Goal: Task Accomplishment & Management: Manage account settings

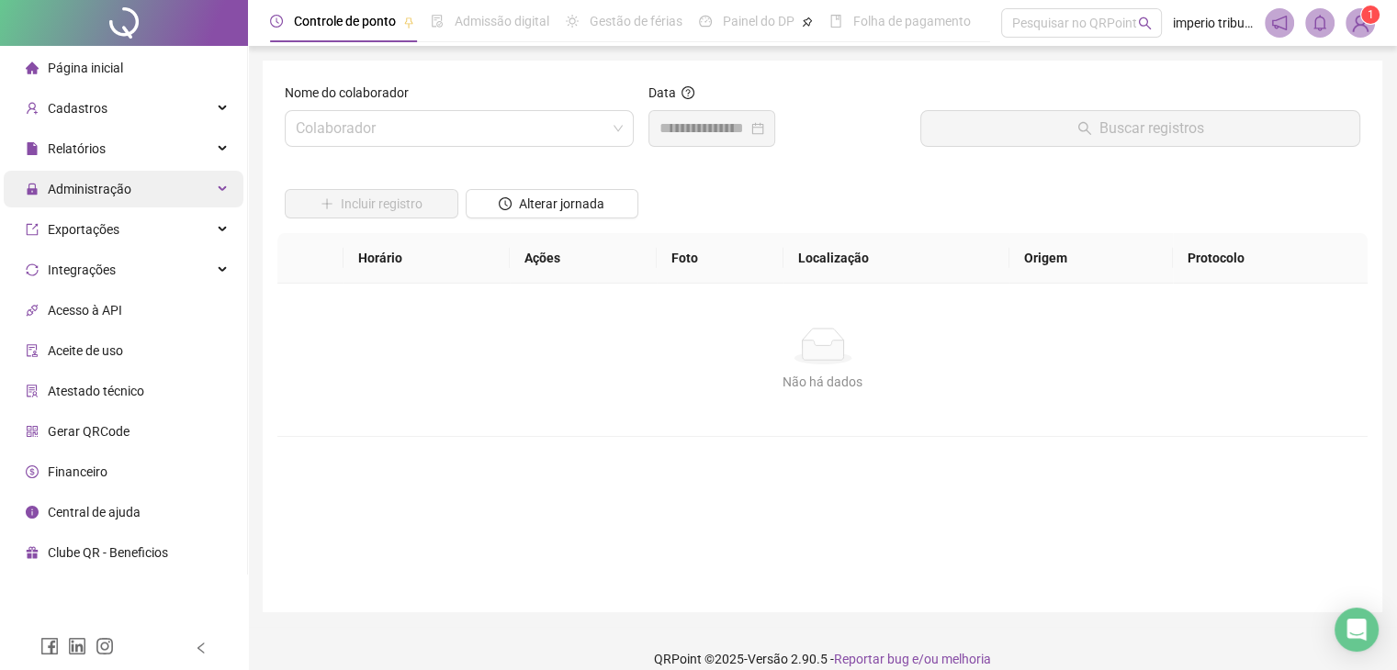
click at [132, 207] on div "Administração" at bounding box center [124, 189] width 240 height 37
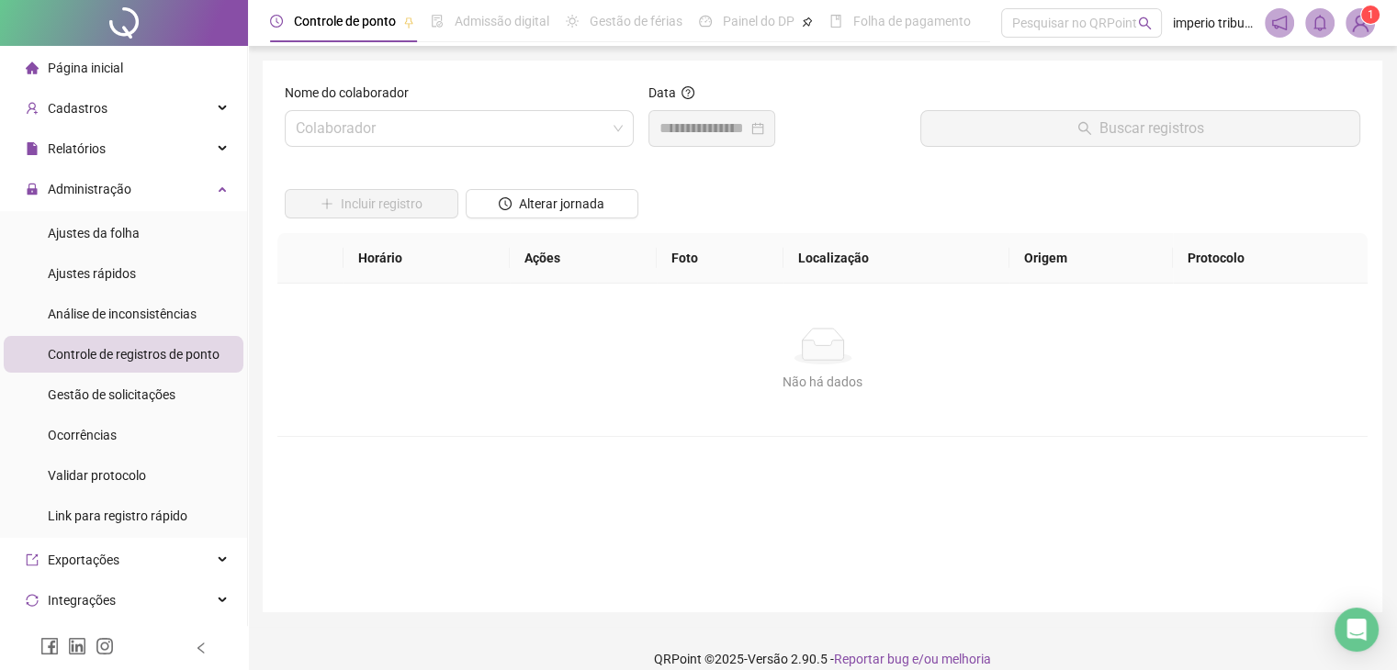
click at [122, 352] on span "Controle de registros de ponto" at bounding box center [134, 354] width 172 height 15
click at [433, 111] on input "search" at bounding box center [451, 128] width 310 height 35
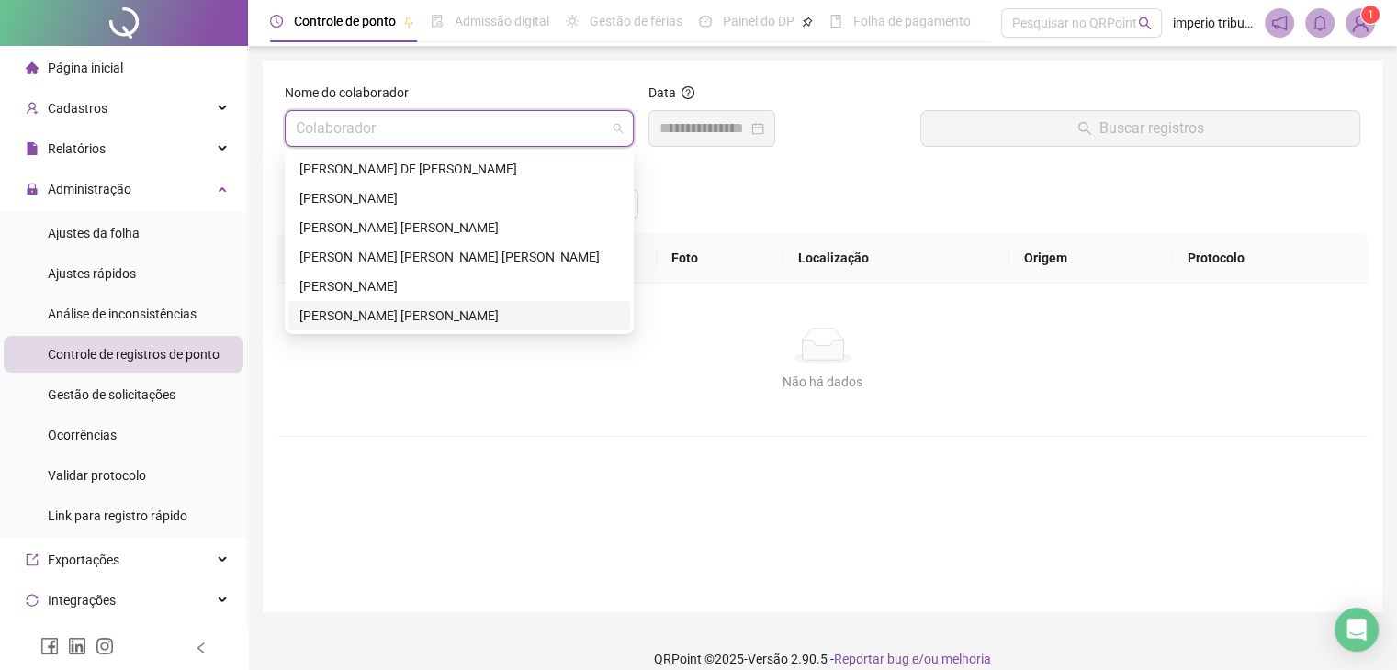
click at [415, 324] on div "[PERSON_NAME] [PERSON_NAME]" at bounding box center [459, 316] width 320 height 20
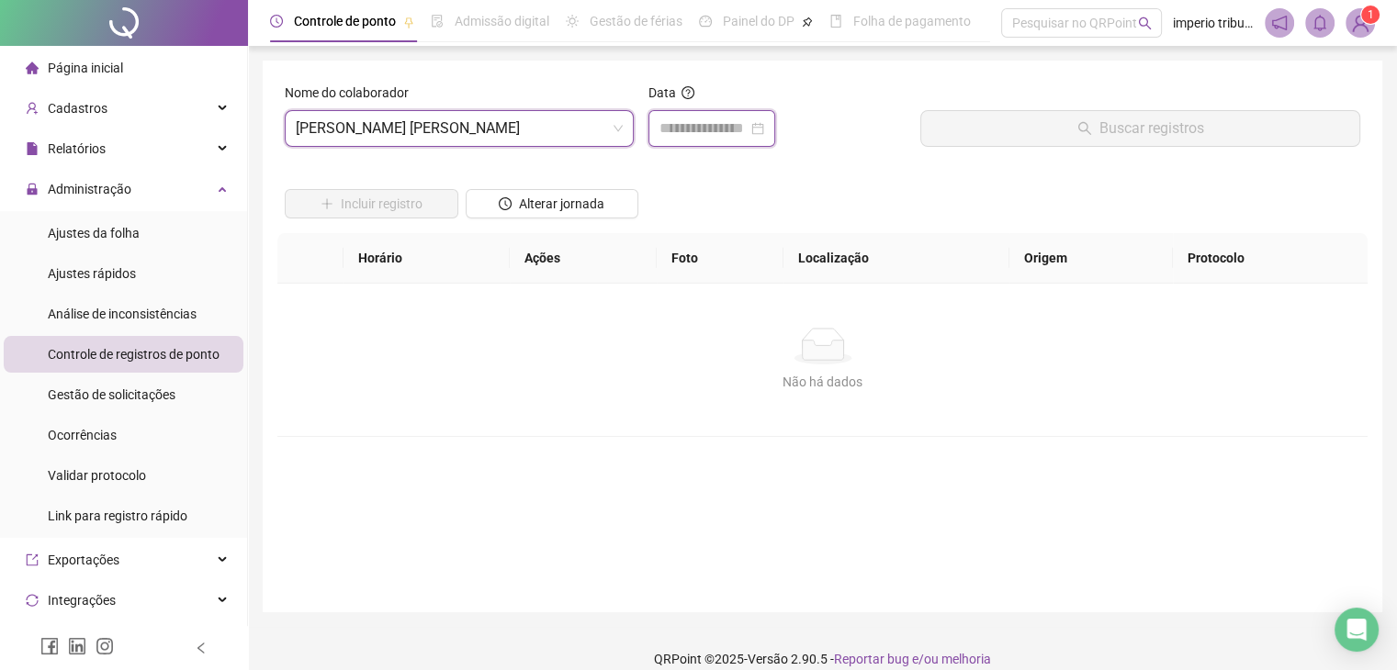
click at [704, 136] on input at bounding box center [703, 129] width 88 height 22
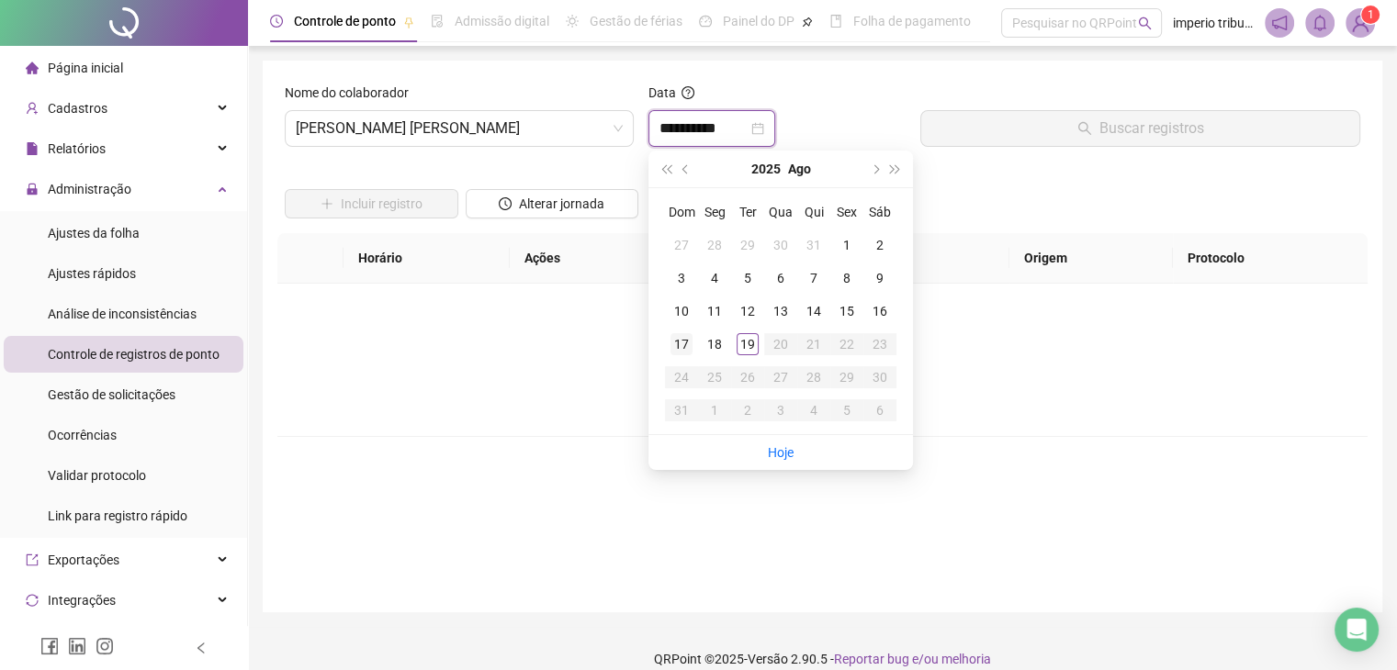
type input "**********"
drag, startPoint x: 744, startPoint y: 342, endPoint x: 780, endPoint y: 308, distance: 50.0
click at [747, 341] on div "19" at bounding box center [747, 344] width 22 height 22
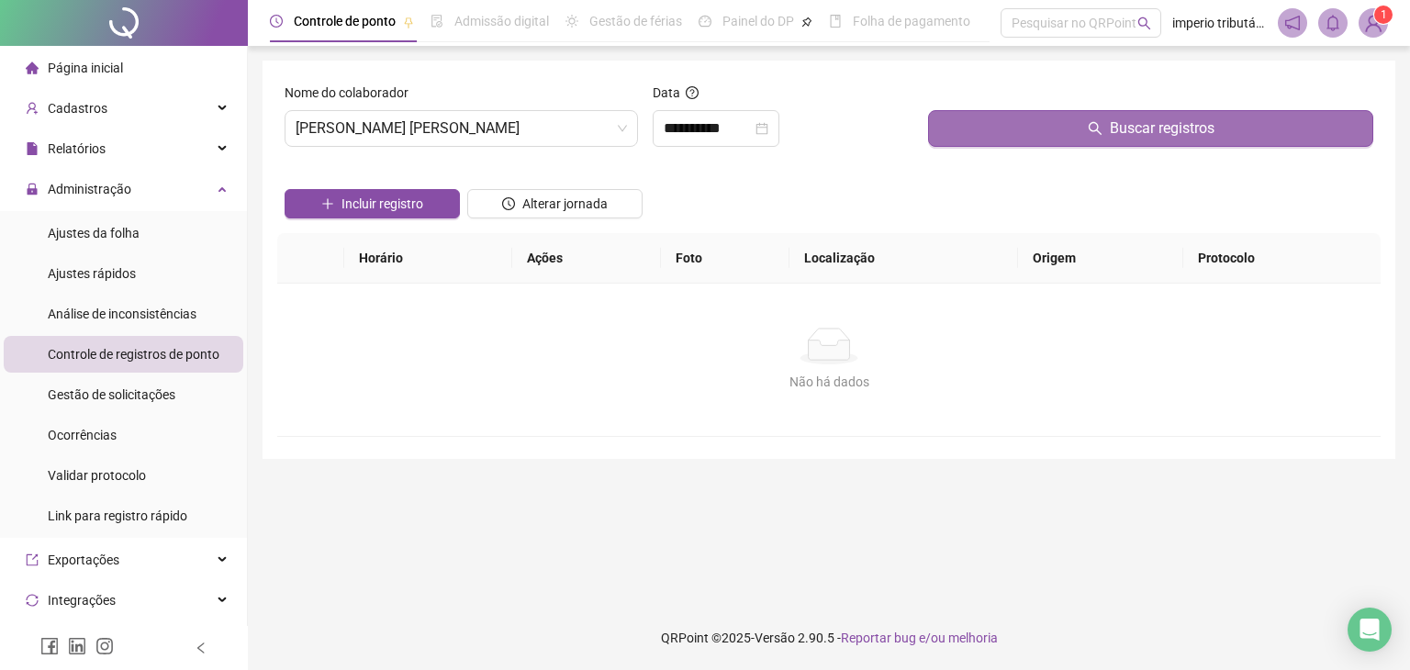
click at [1033, 121] on button "Buscar registros" at bounding box center [1150, 128] width 445 height 37
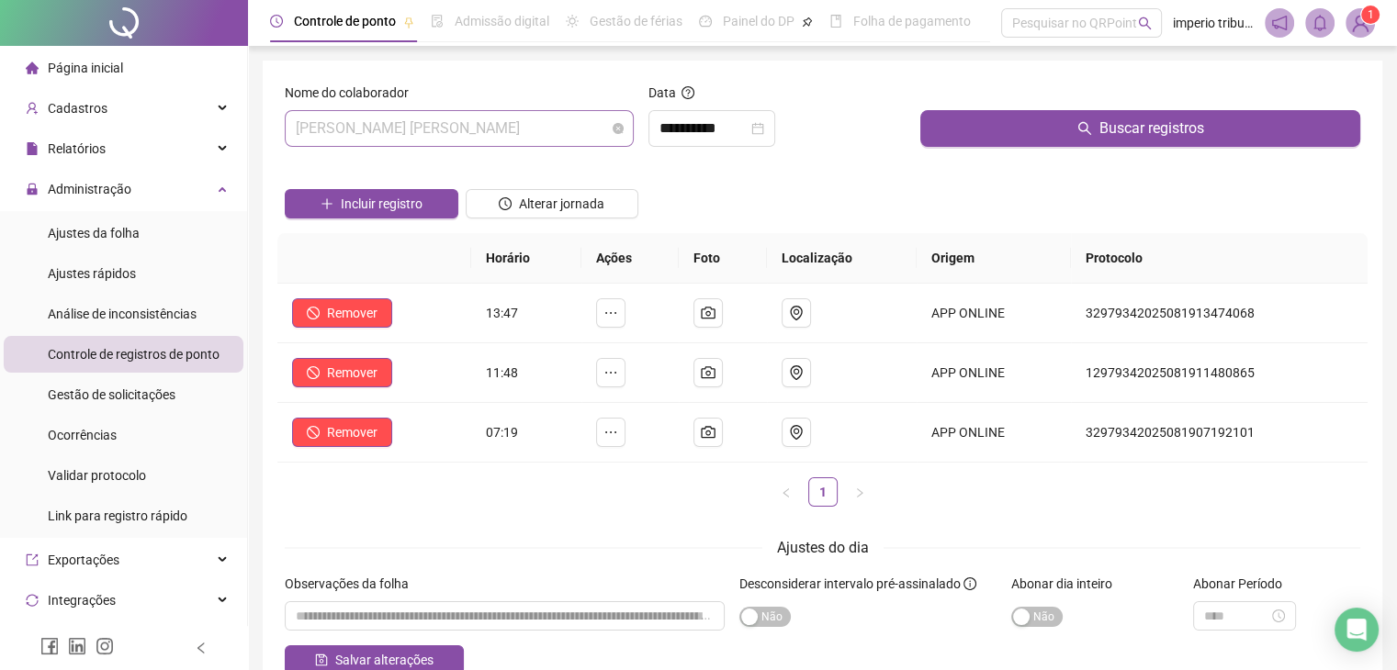
click at [511, 115] on span "[PERSON_NAME] [PERSON_NAME]" at bounding box center [459, 128] width 327 height 35
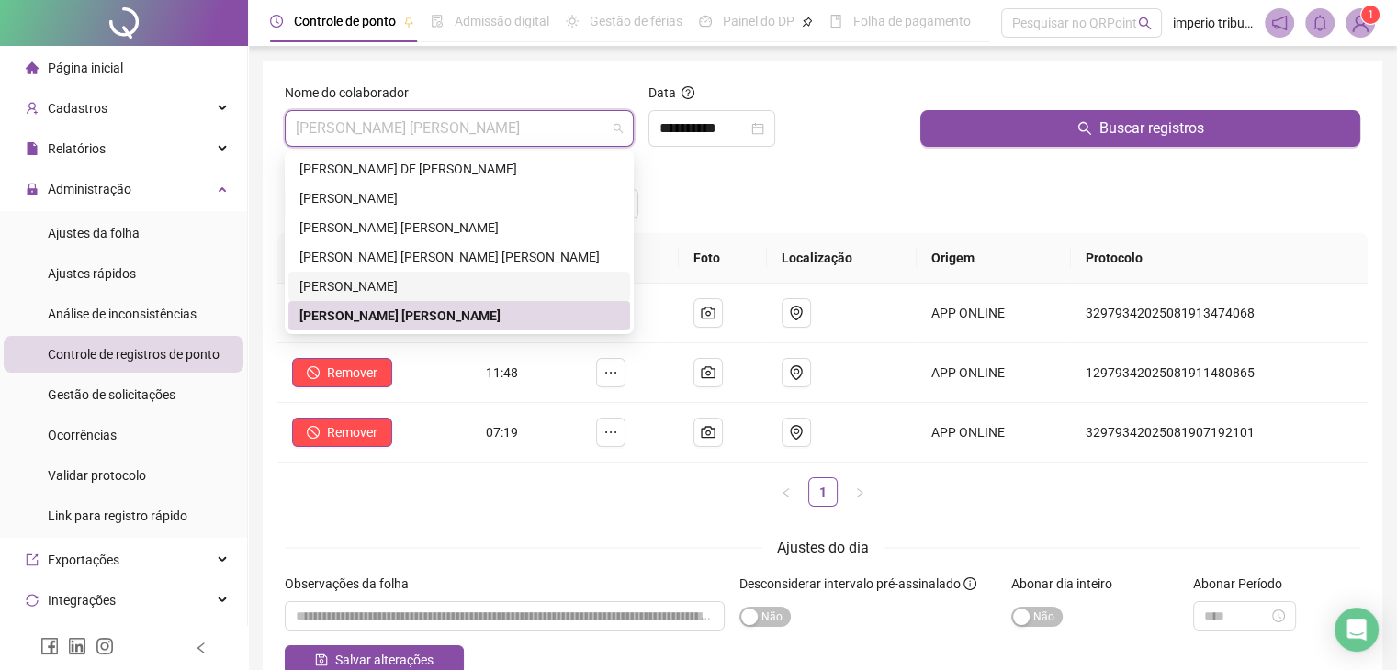
click at [463, 286] on div "[PERSON_NAME]" at bounding box center [459, 286] width 320 height 20
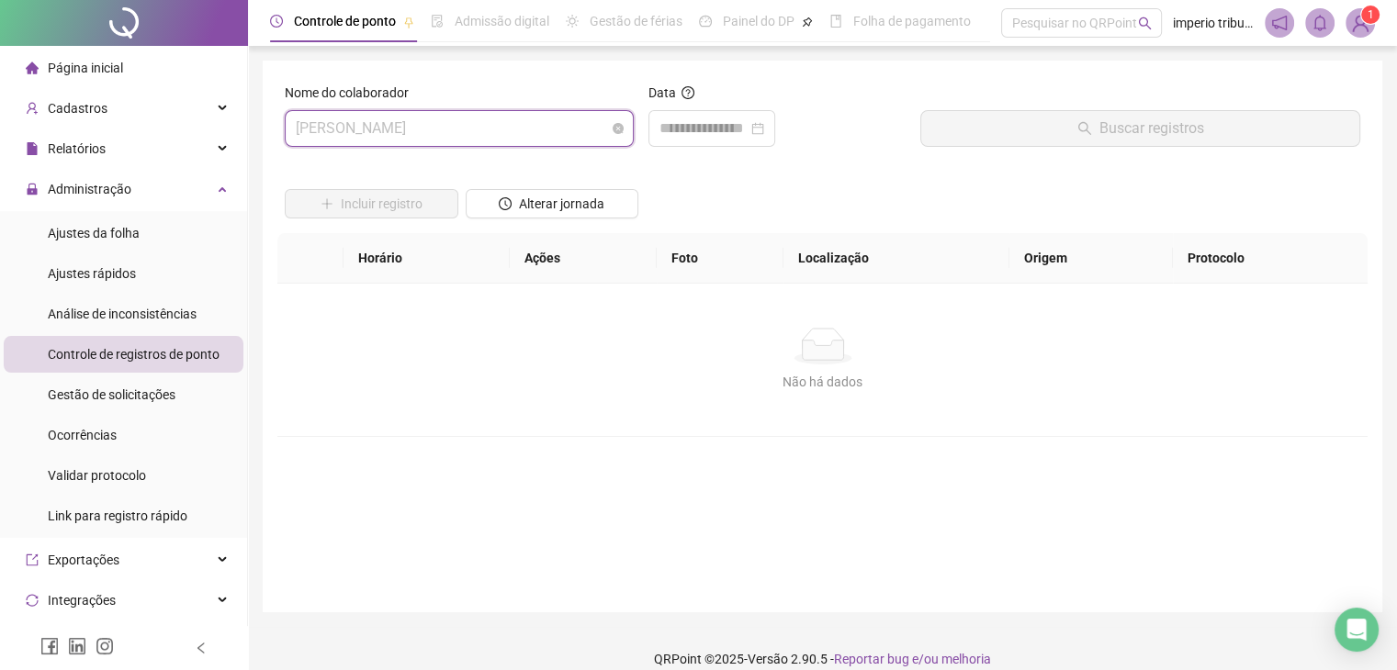
click at [549, 133] on span "[PERSON_NAME]" at bounding box center [459, 128] width 327 height 35
click at [415, 124] on span "[PERSON_NAME]" at bounding box center [459, 128] width 327 height 35
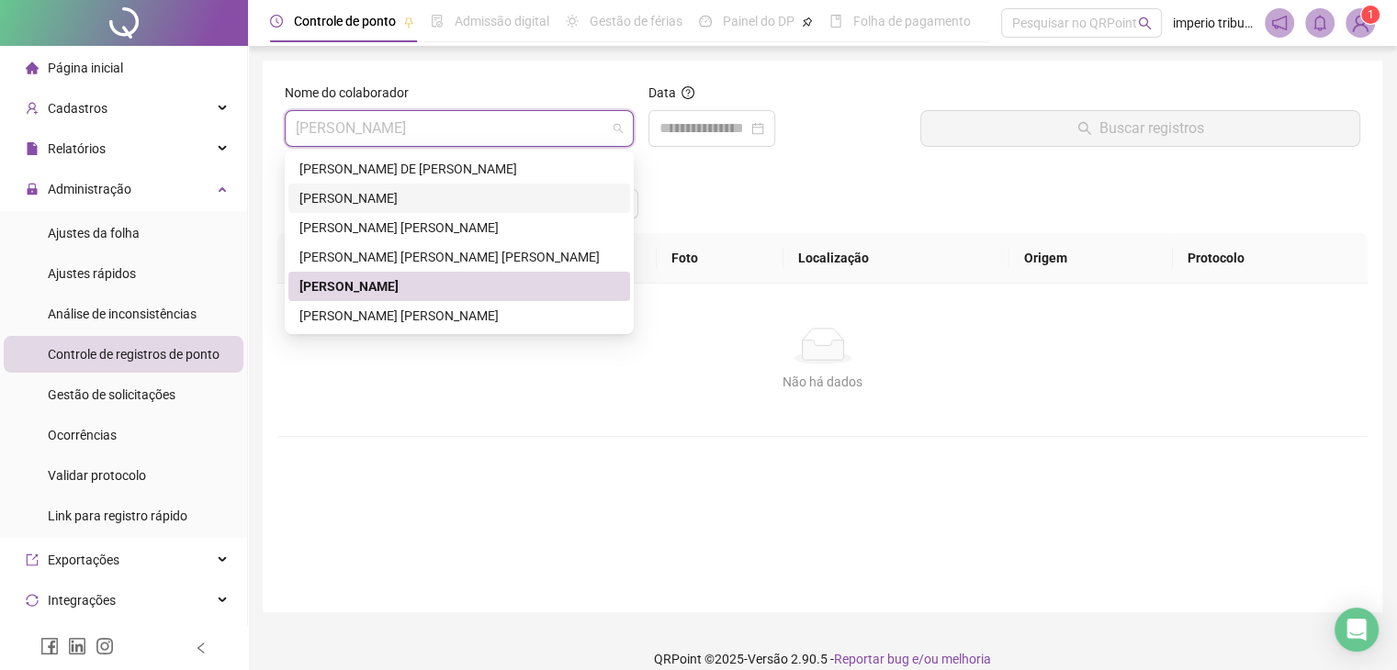
click at [426, 203] on div "[PERSON_NAME]" at bounding box center [459, 198] width 320 height 20
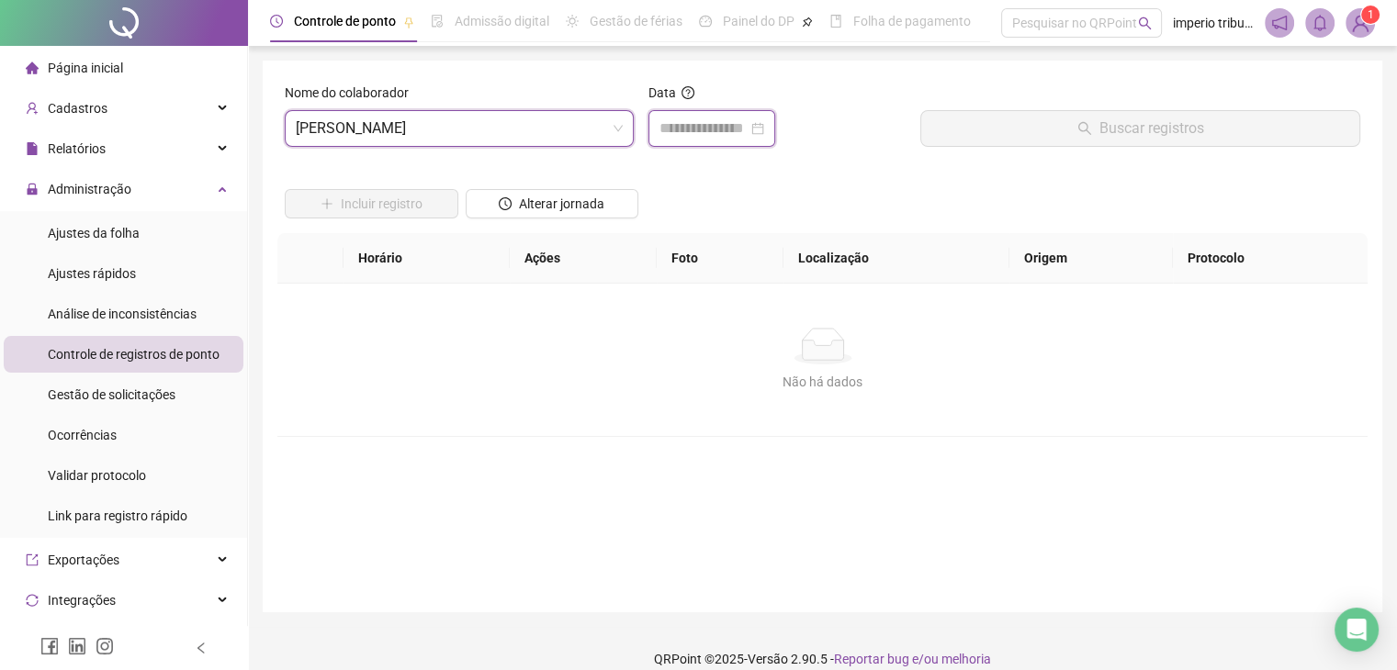
click at [742, 122] on input at bounding box center [703, 129] width 88 height 22
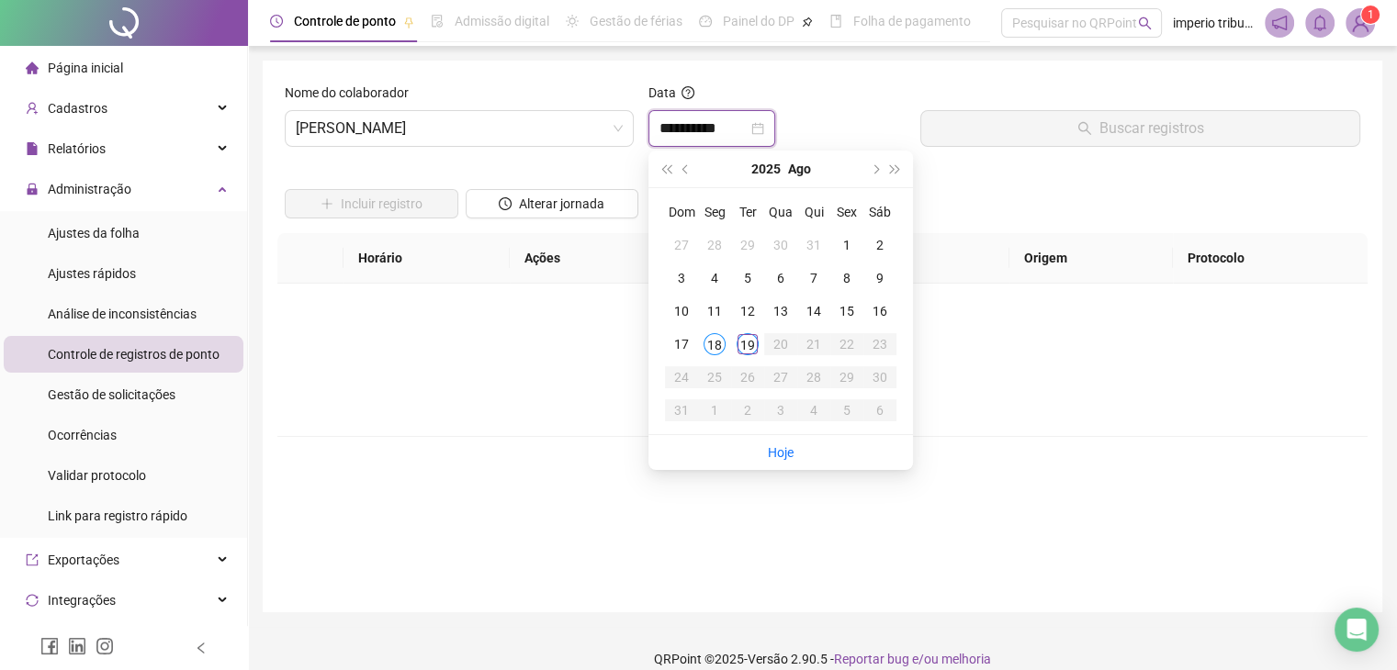
type input "**********"
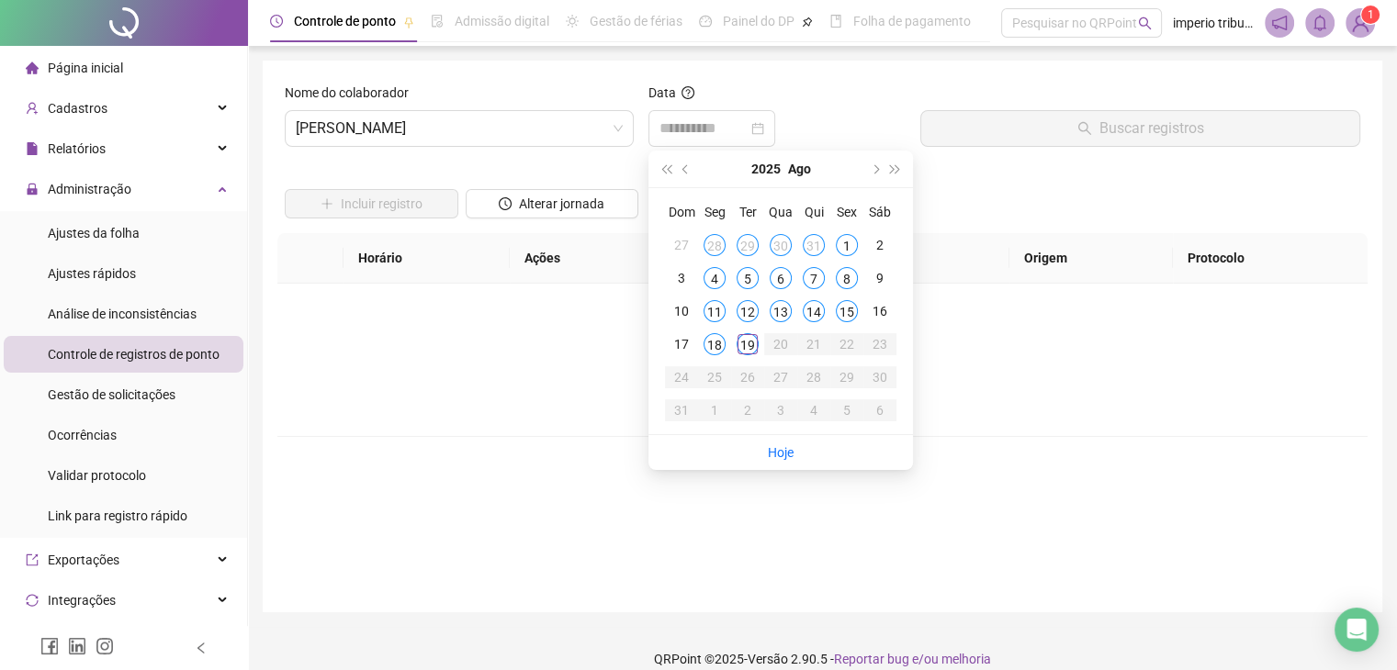
click at [713, 349] on div "18" at bounding box center [714, 344] width 22 height 22
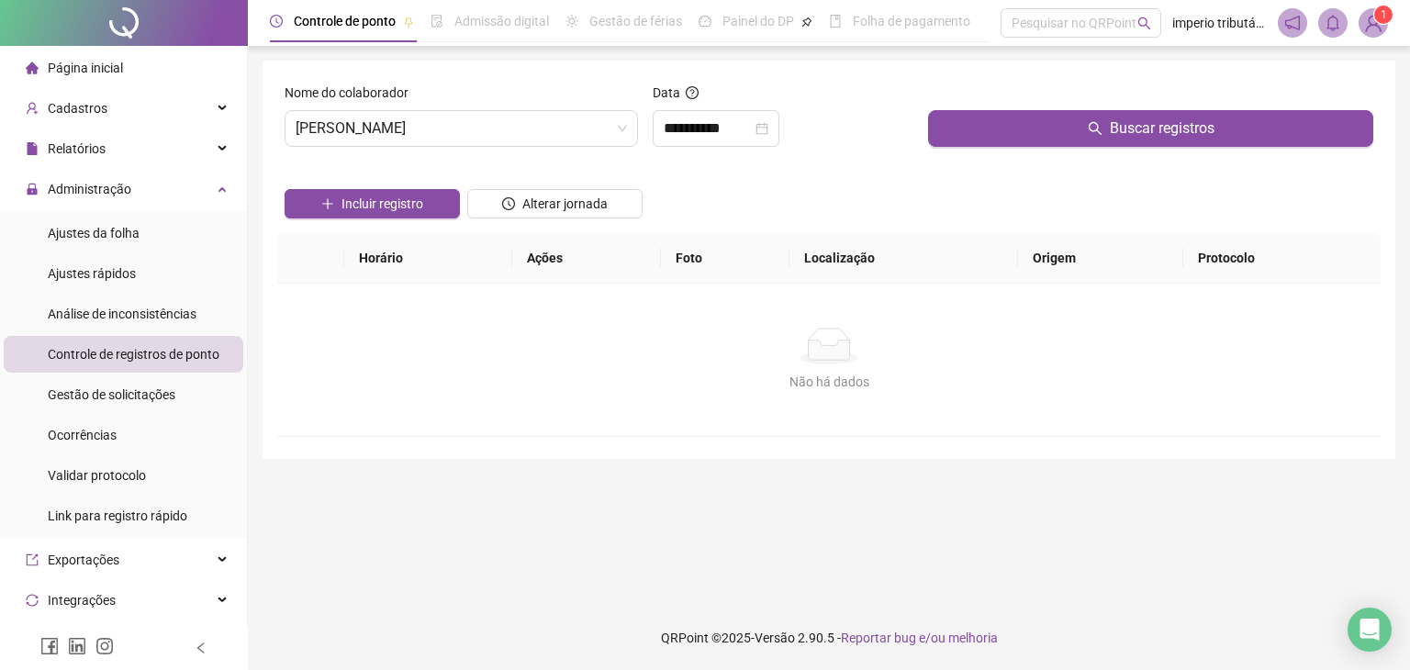
click at [1086, 159] on div "Buscar registros" at bounding box center [1151, 122] width 460 height 79
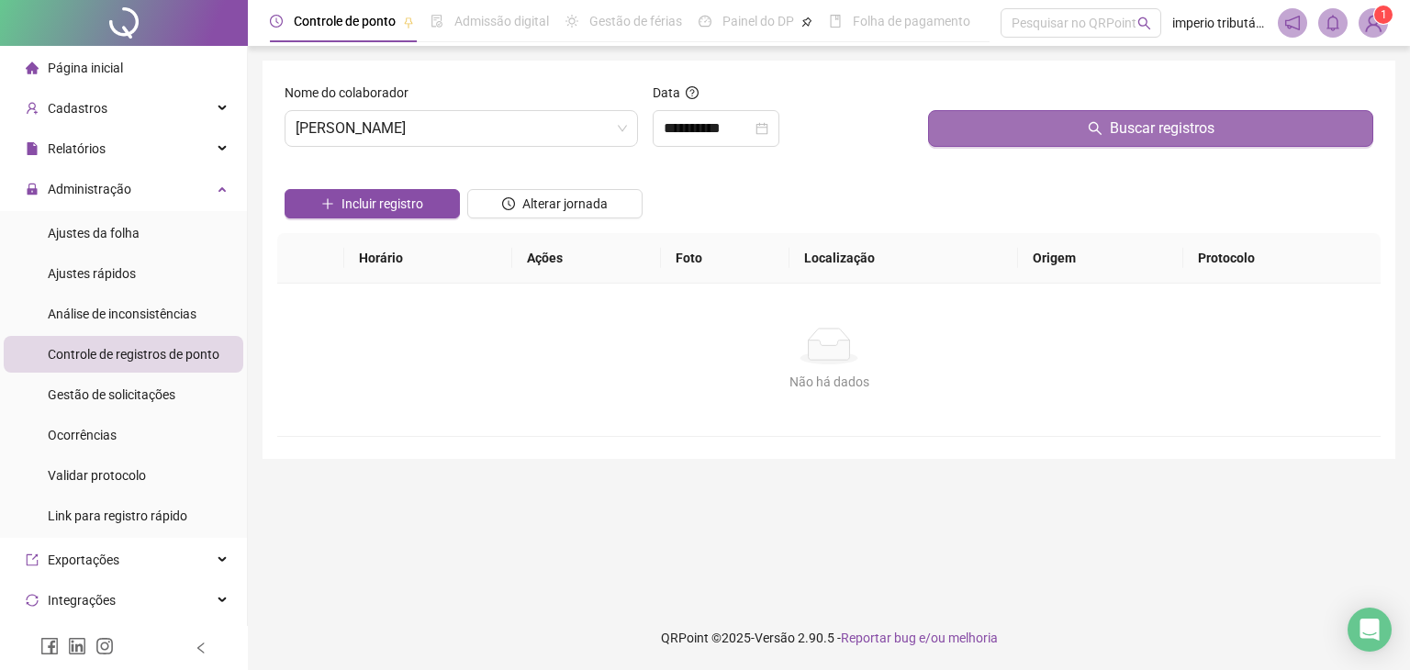
click at [1098, 145] on button "Buscar registros" at bounding box center [1150, 128] width 445 height 37
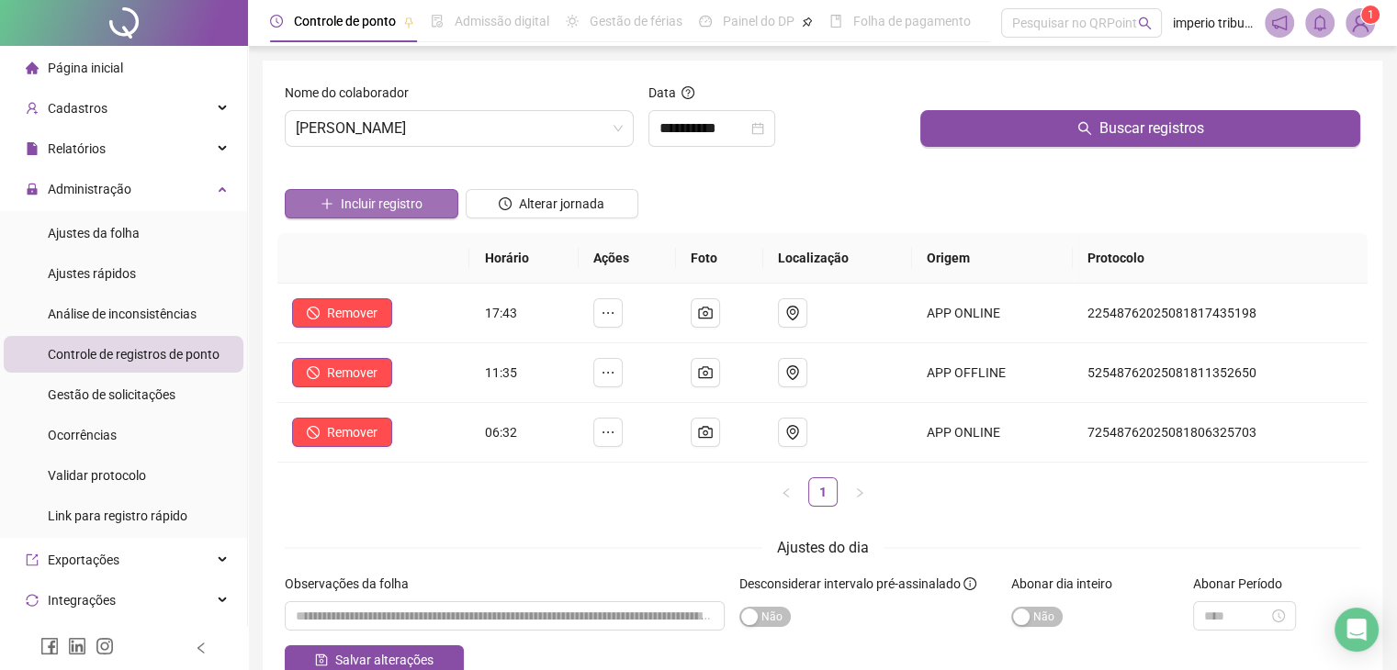
click at [407, 202] on span "Incluir registro" at bounding box center [382, 204] width 82 height 20
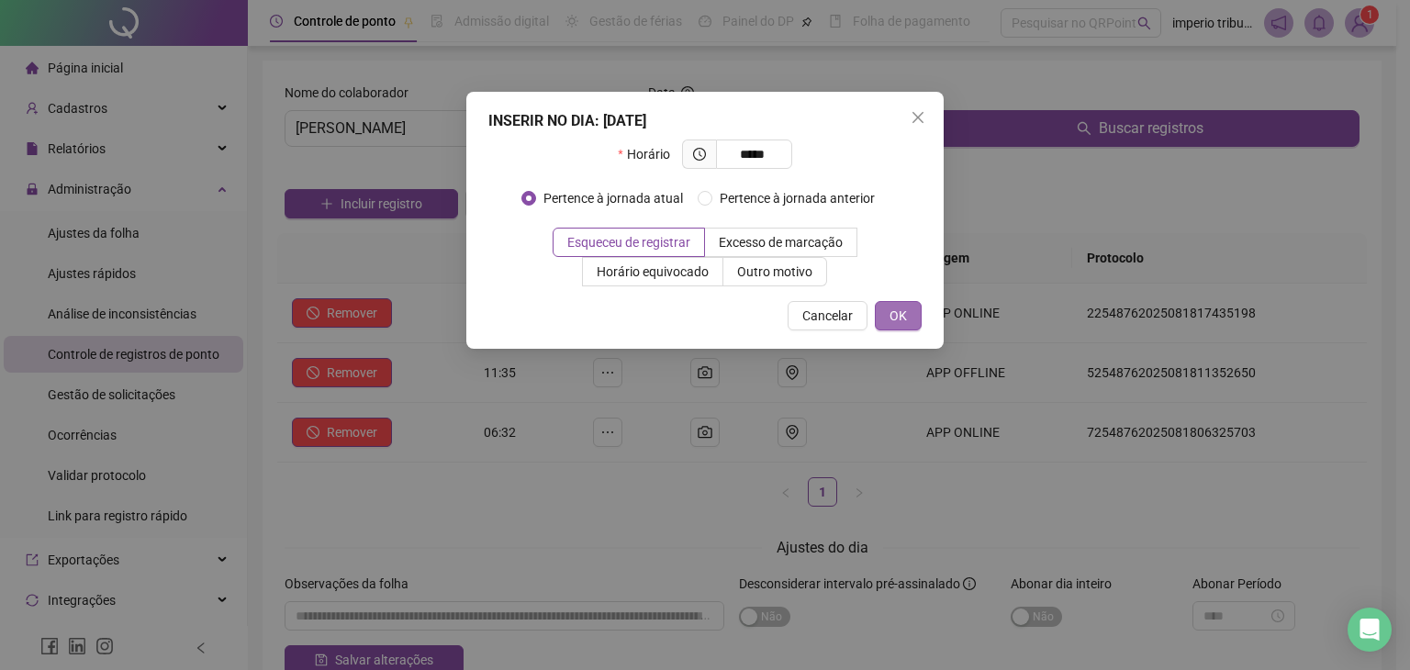
type input "*****"
click at [895, 325] on span "OK" at bounding box center [898, 316] width 17 height 20
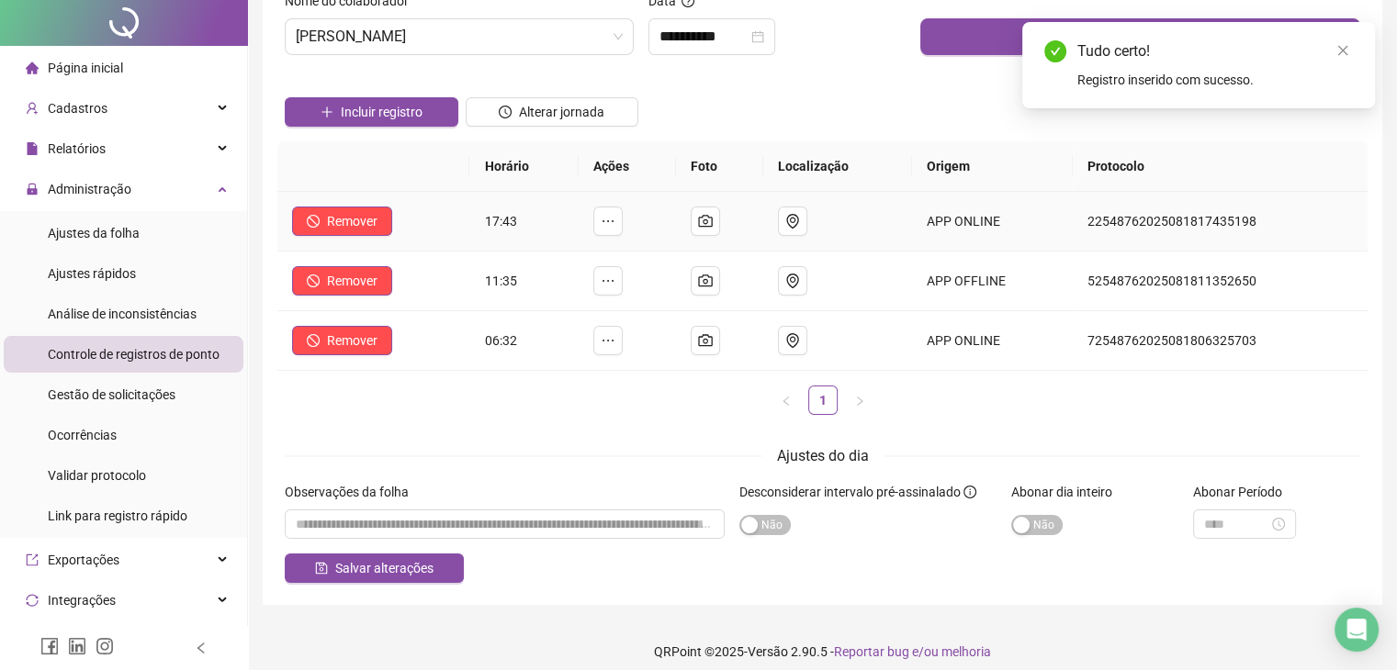
scroll to position [105, 0]
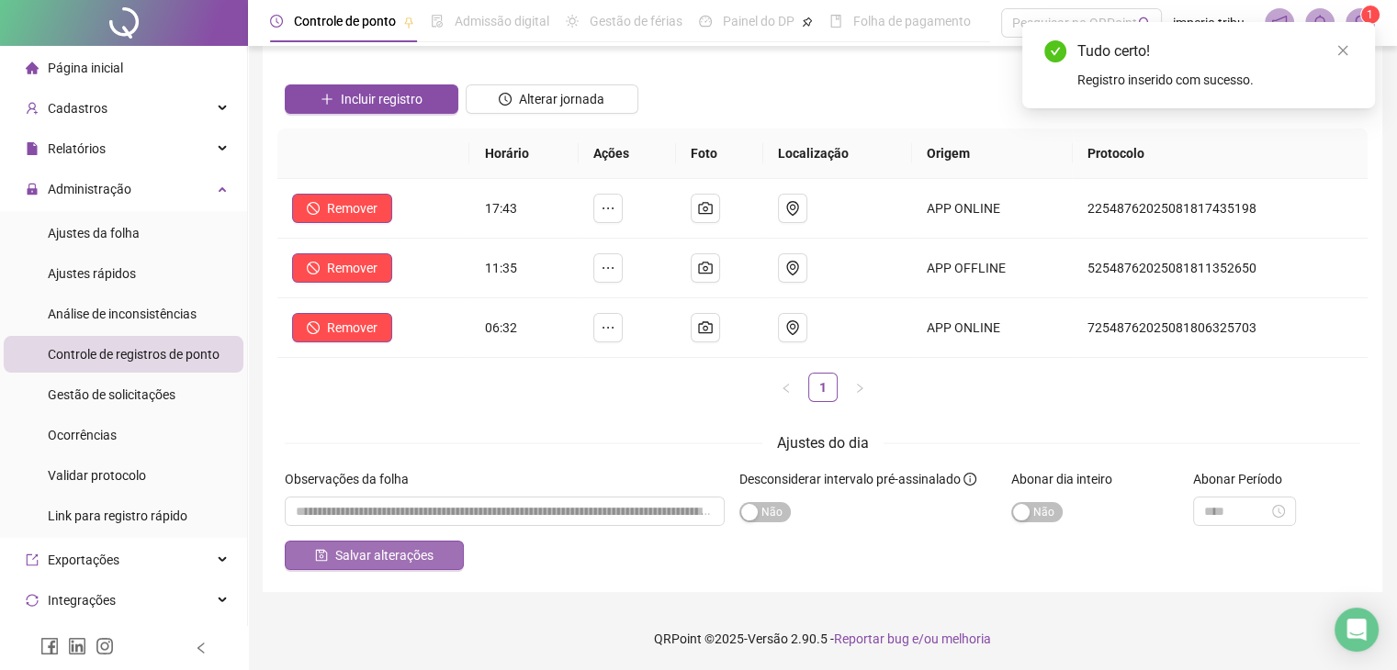
click at [432, 556] on button "Salvar alterações" at bounding box center [374, 555] width 179 height 29
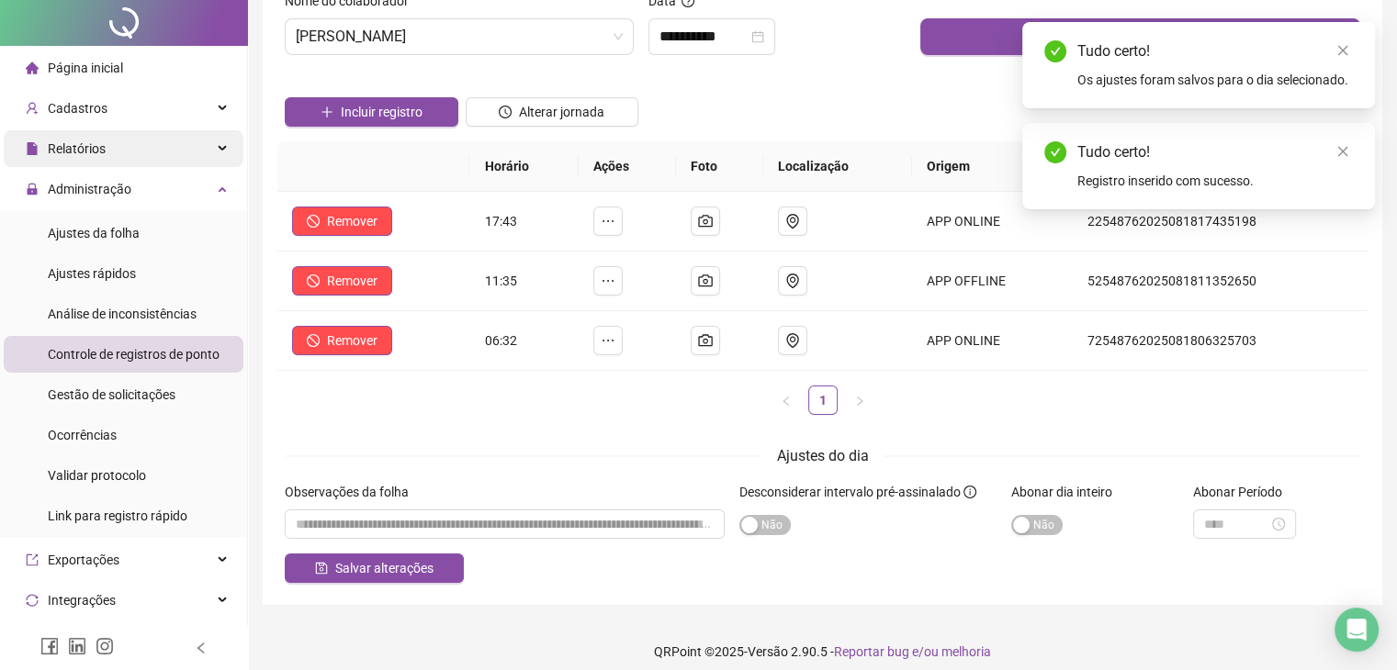
scroll to position [0, 0]
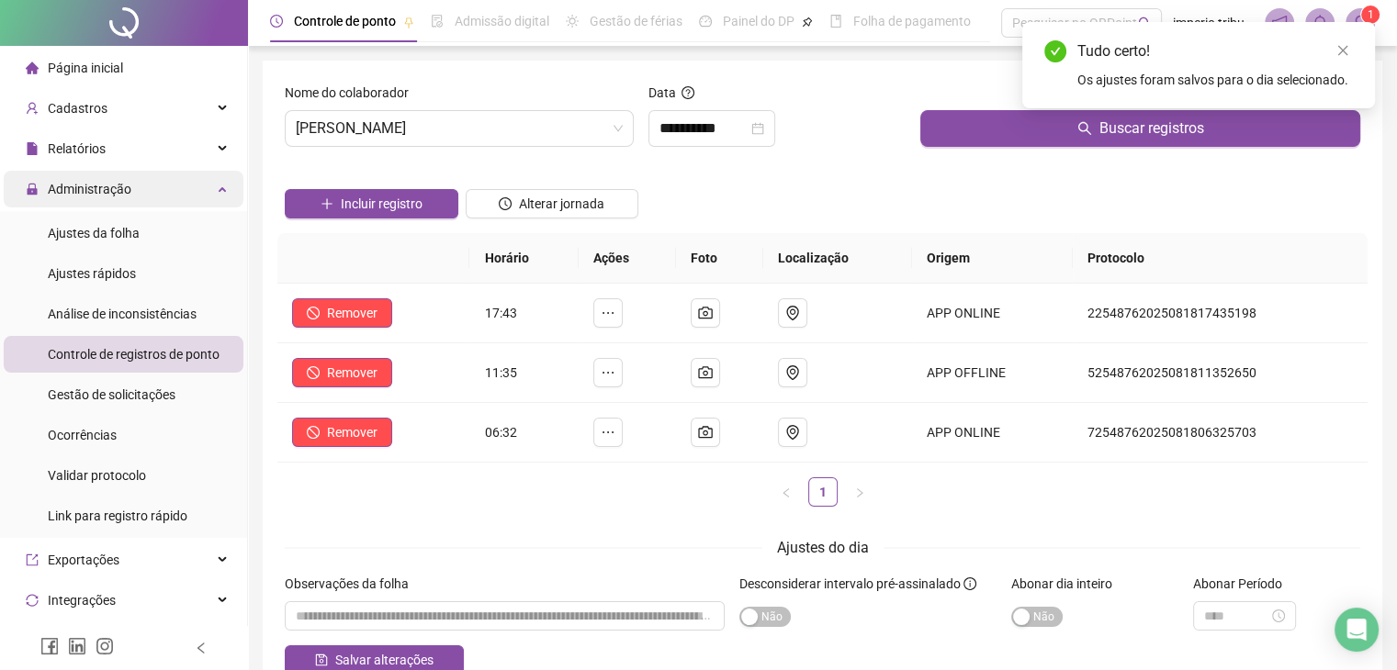
click at [184, 206] on div "Administração" at bounding box center [124, 189] width 240 height 37
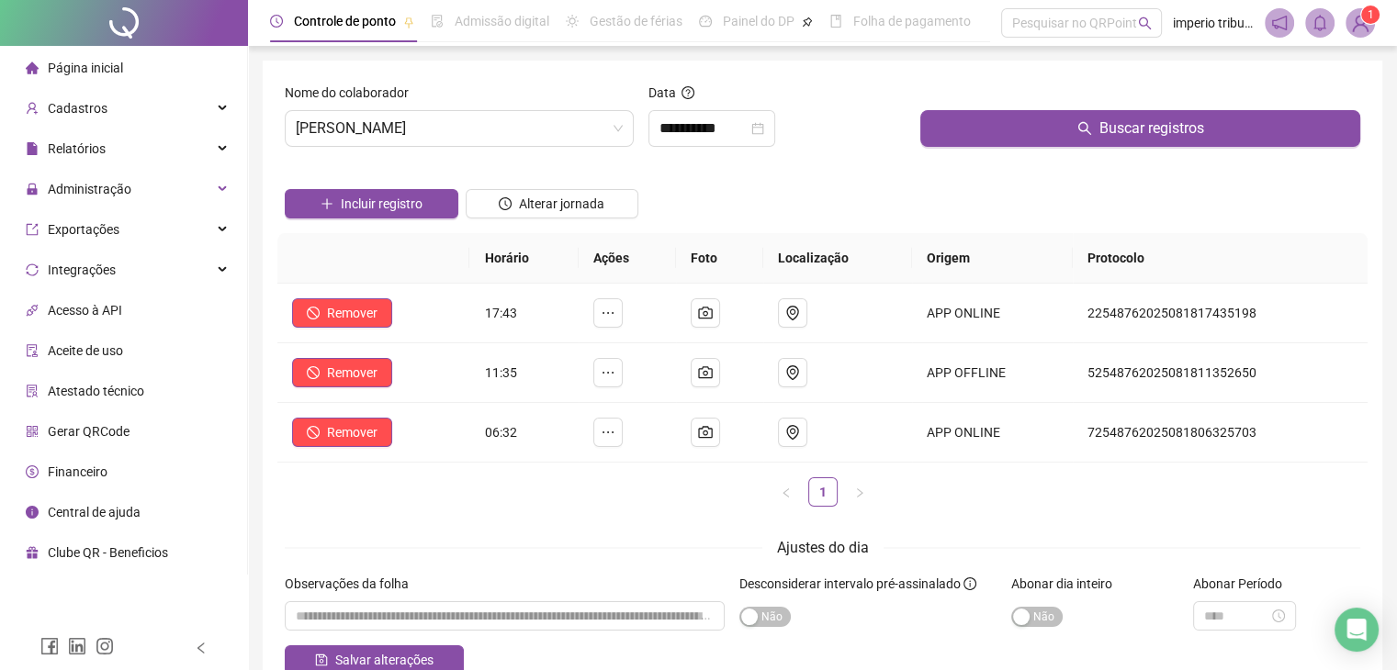
drag, startPoint x: 716, startPoint y: 100, endPoint x: 724, endPoint y: 82, distance: 19.8
click at [719, 97] on div "Data" at bounding box center [777, 97] width 258 height 28
